Goal: Find contact information: Find contact information

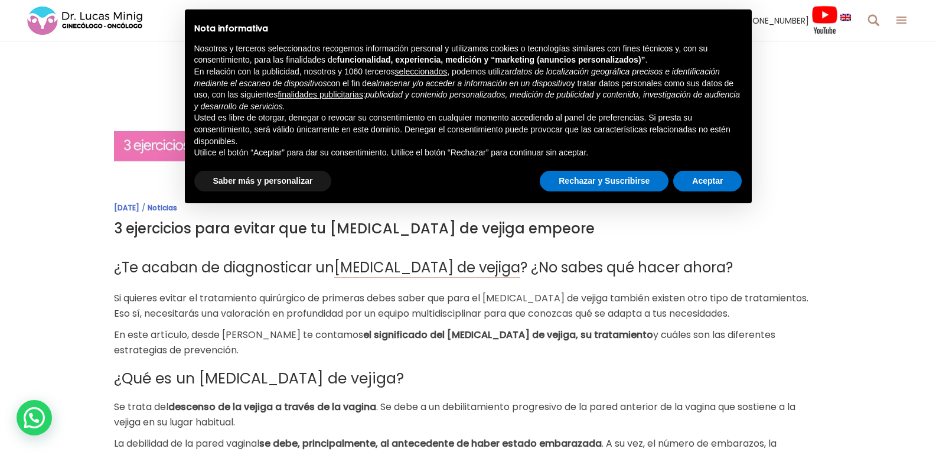
scroll to position [236, 0]
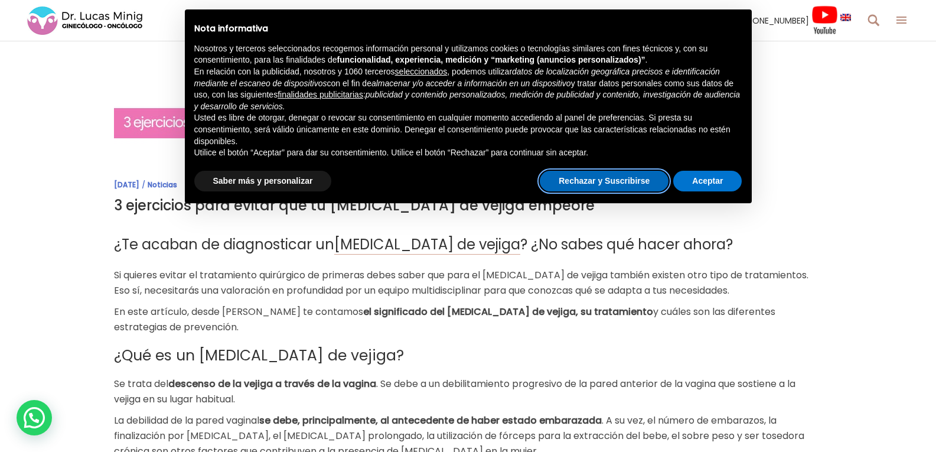
click at [588, 181] on button "Rechazar y Suscribirse" at bounding box center [604, 181] width 129 height 21
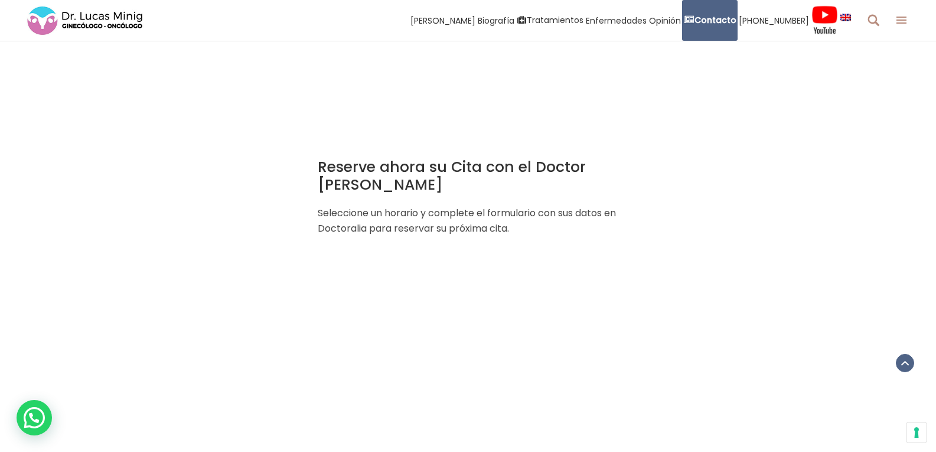
scroll to position [1536, 0]
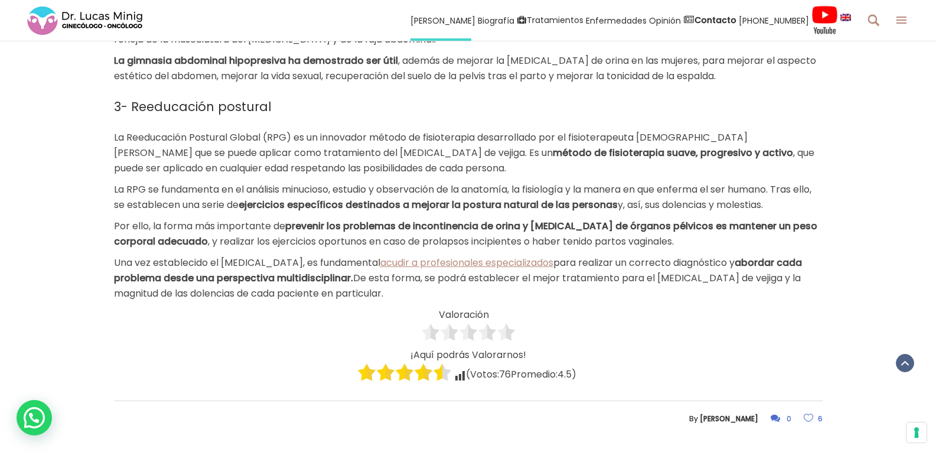
scroll to position [1418, 0]
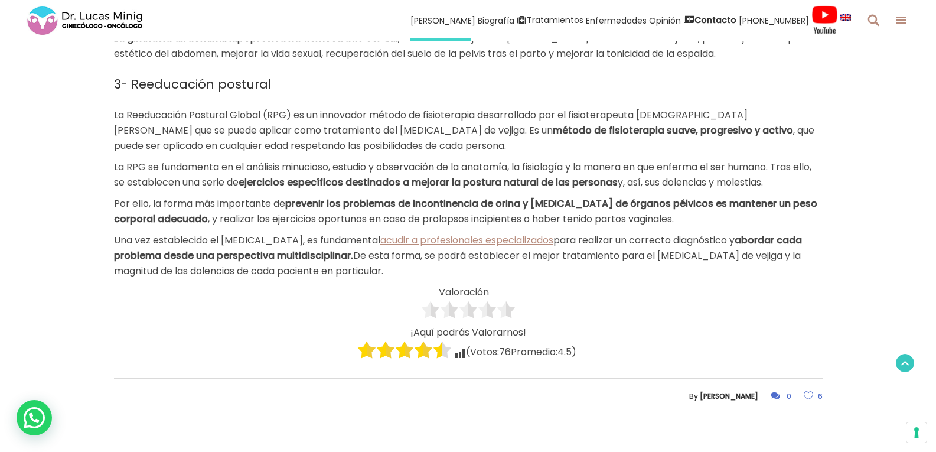
click at [907, 362] on icon at bounding box center [905, 363] width 8 height 12
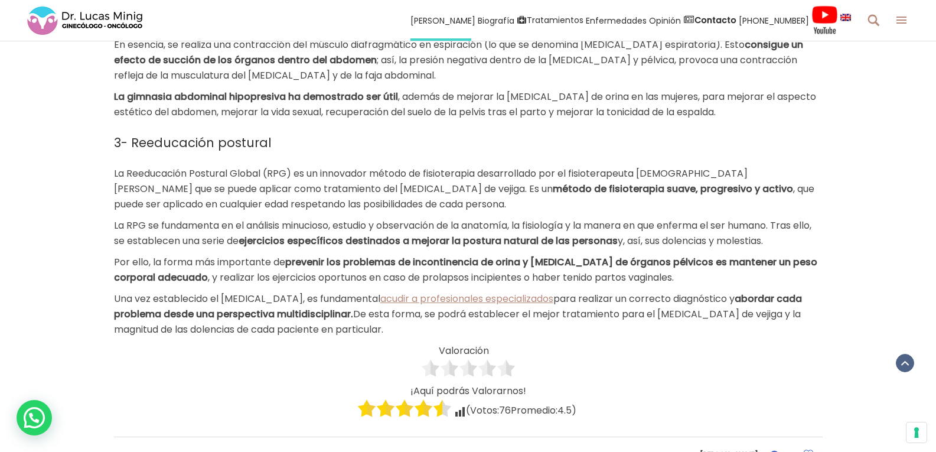
scroll to position [1359, 0]
click at [906, 364] on icon at bounding box center [905, 363] width 8 height 12
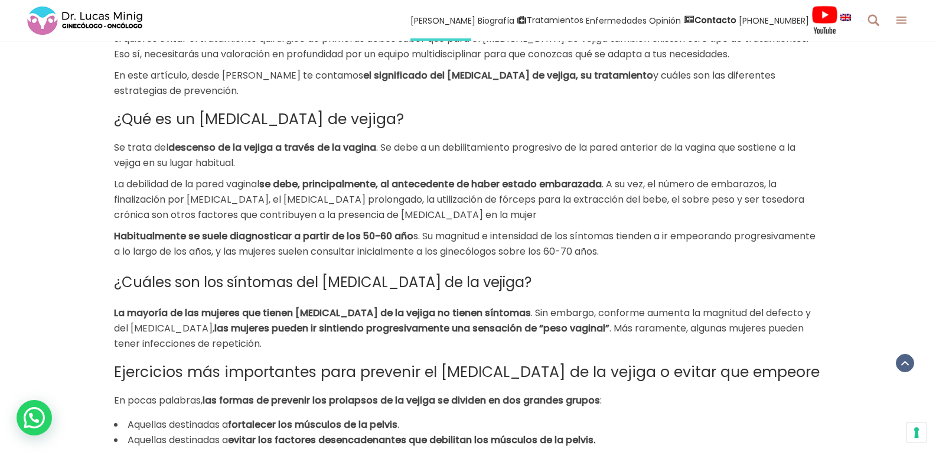
scroll to position [413, 0]
